Goal: Transaction & Acquisition: Purchase product/service

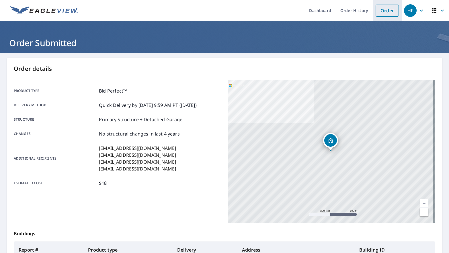
click at [383, 12] on link "Order" at bounding box center [387, 11] width 23 height 12
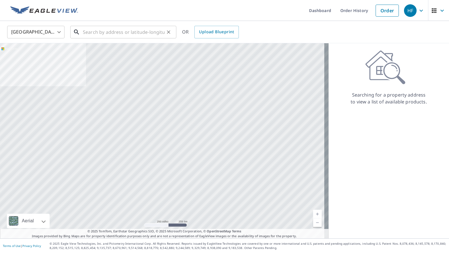
click at [93, 31] on input "text" at bounding box center [124, 32] width 82 height 16
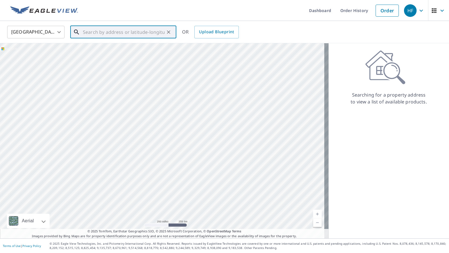
paste input "[STREET_ADDRESS]"
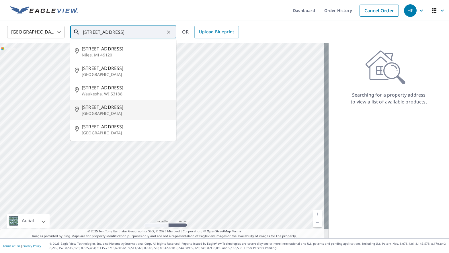
click at [124, 110] on span "[STREET_ADDRESS]" at bounding box center [127, 107] width 90 height 7
type input "[STREET_ADDRESS]"
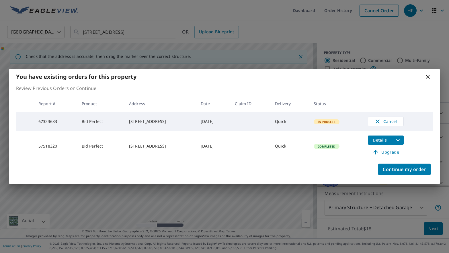
click at [429, 76] on icon at bounding box center [427, 76] width 7 height 7
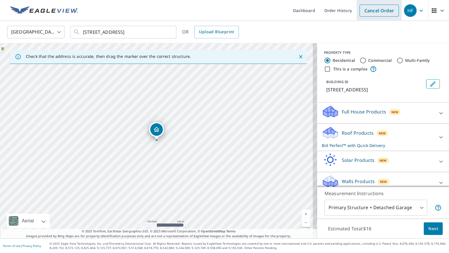
click at [377, 15] on link "Cancel Order" at bounding box center [379, 11] width 39 height 12
